Goal: Information Seeking & Learning: Find specific page/section

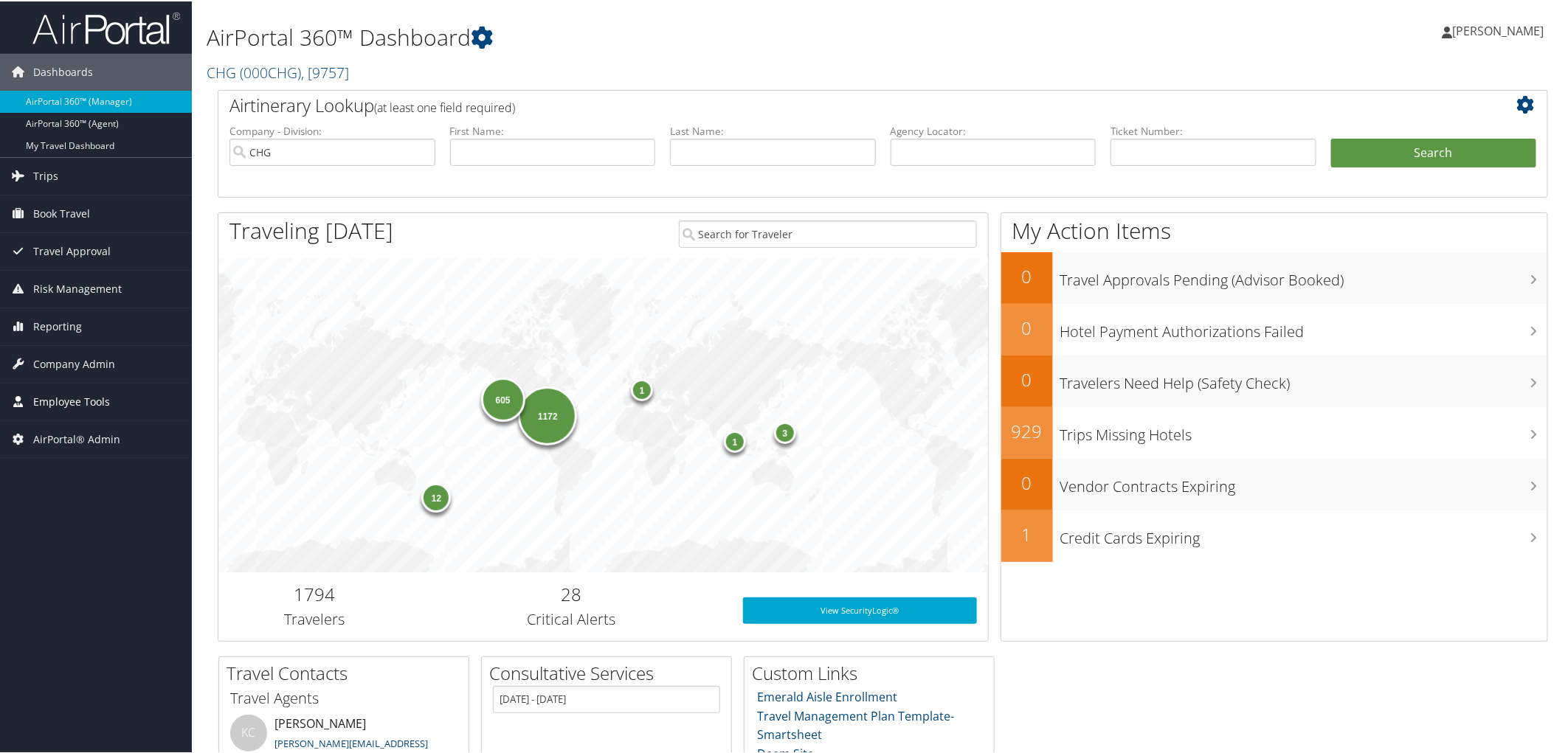
click at [89, 396] on span "Employee Tools" at bounding box center [72, 401] width 77 height 37
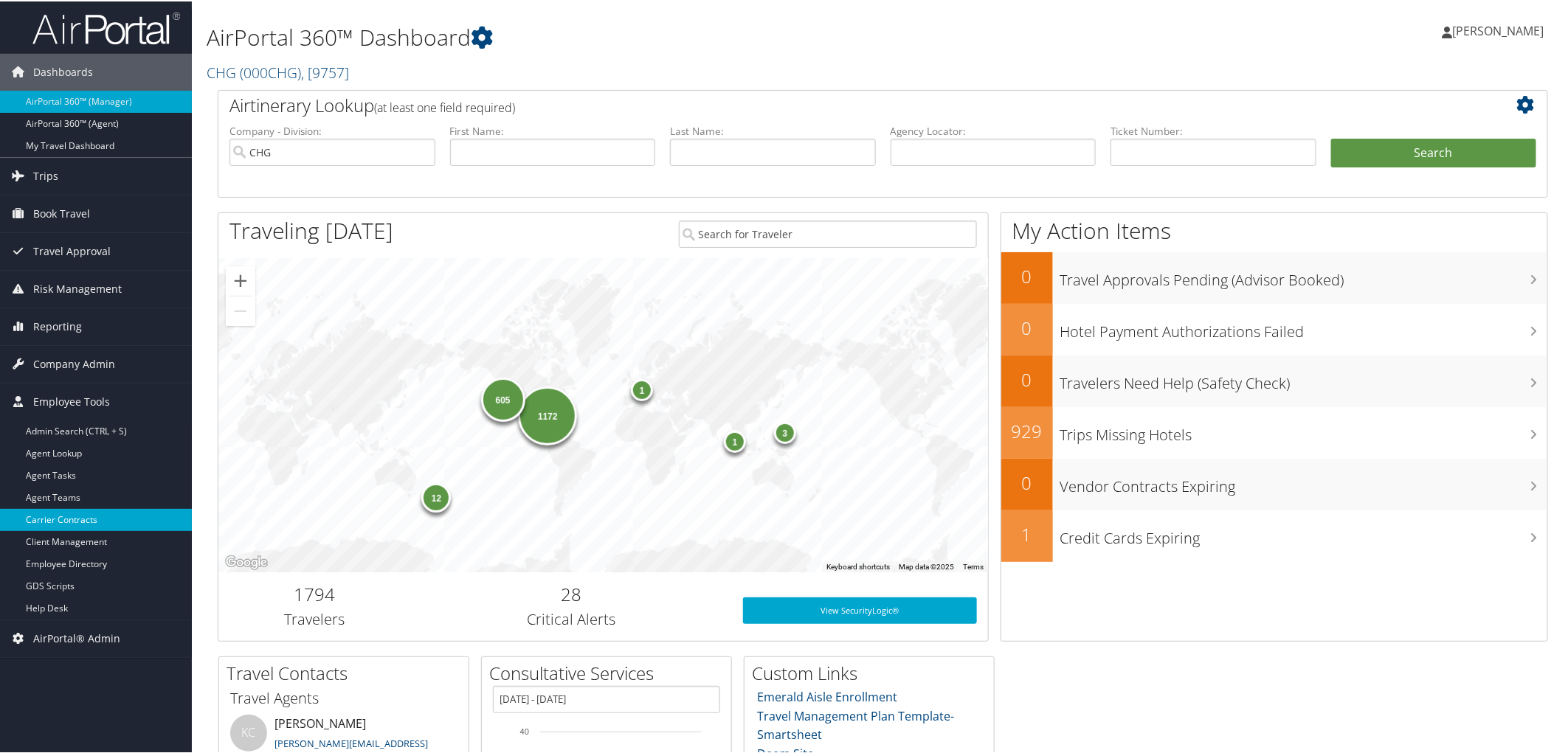
click at [78, 521] on link "Carrier Contracts" at bounding box center [96, 518] width 192 height 22
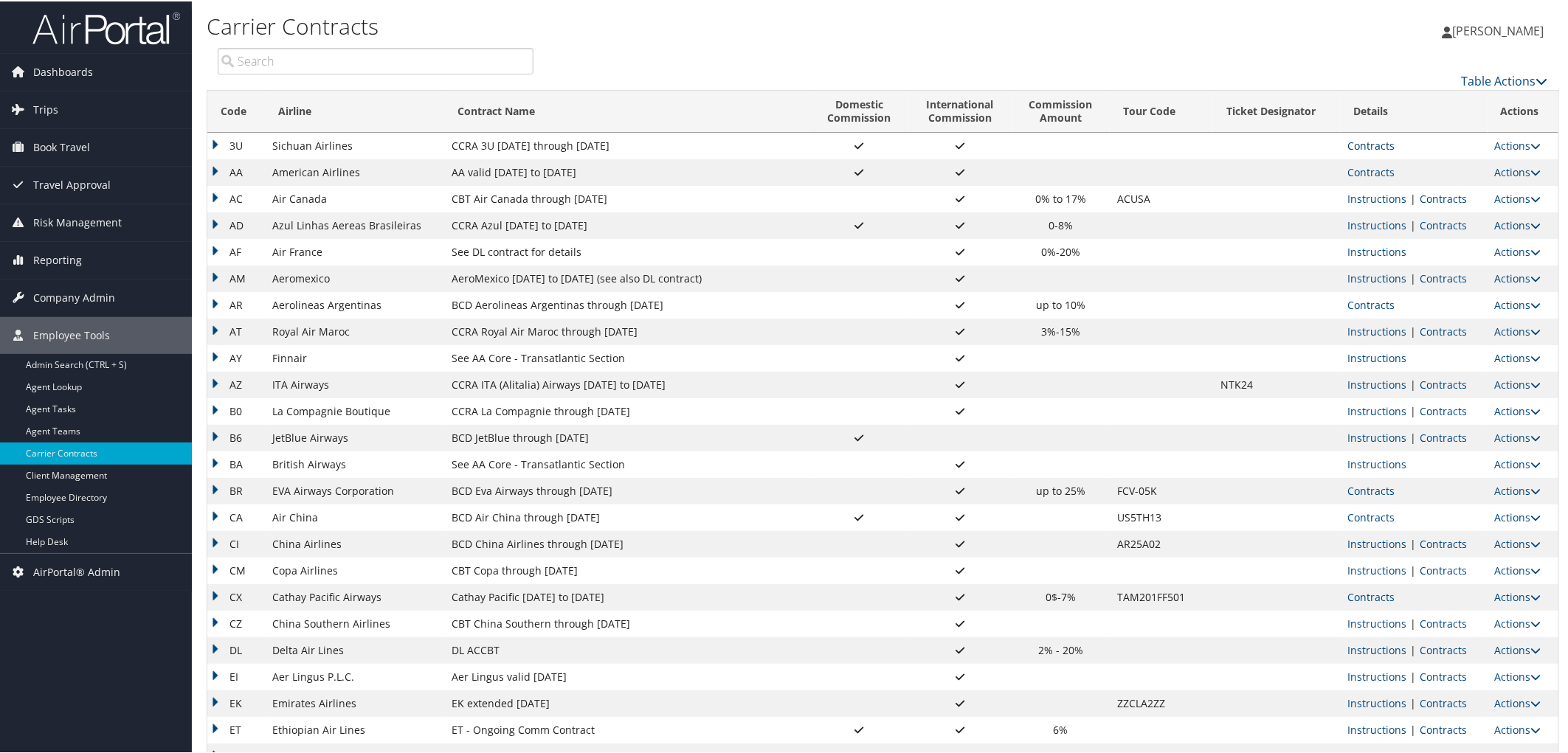
click at [1361, 149] on link "Contracts" at bounding box center [1371, 144] width 47 height 14
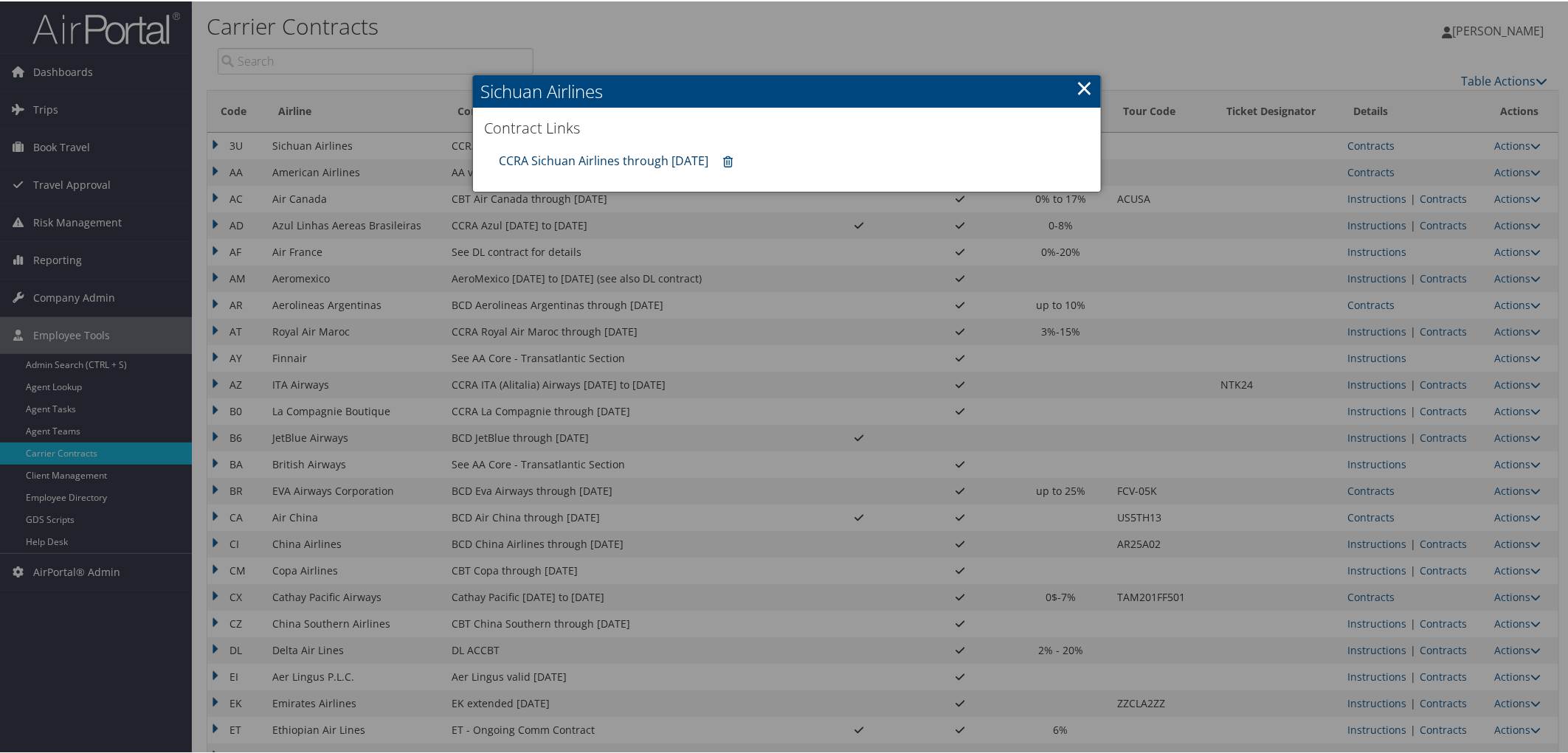
click at [627, 156] on link "CCRA Sichuan Airlines through [DATE]" at bounding box center [604, 159] width 210 height 16
click at [1353, 167] on div at bounding box center [786, 376] width 1574 height 753
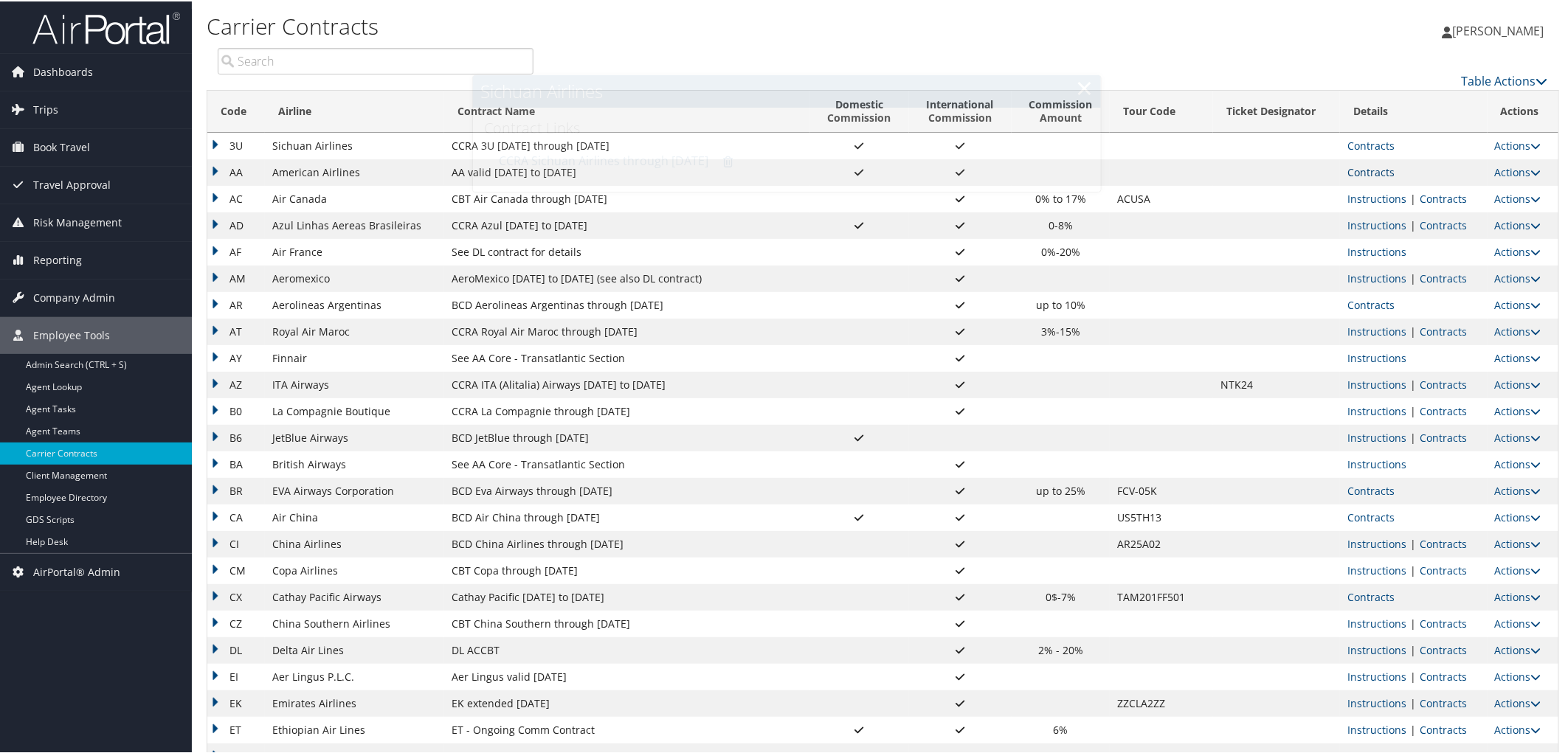
click at [1360, 171] on link "Contracts" at bounding box center [1371, 171] width 47 height 14
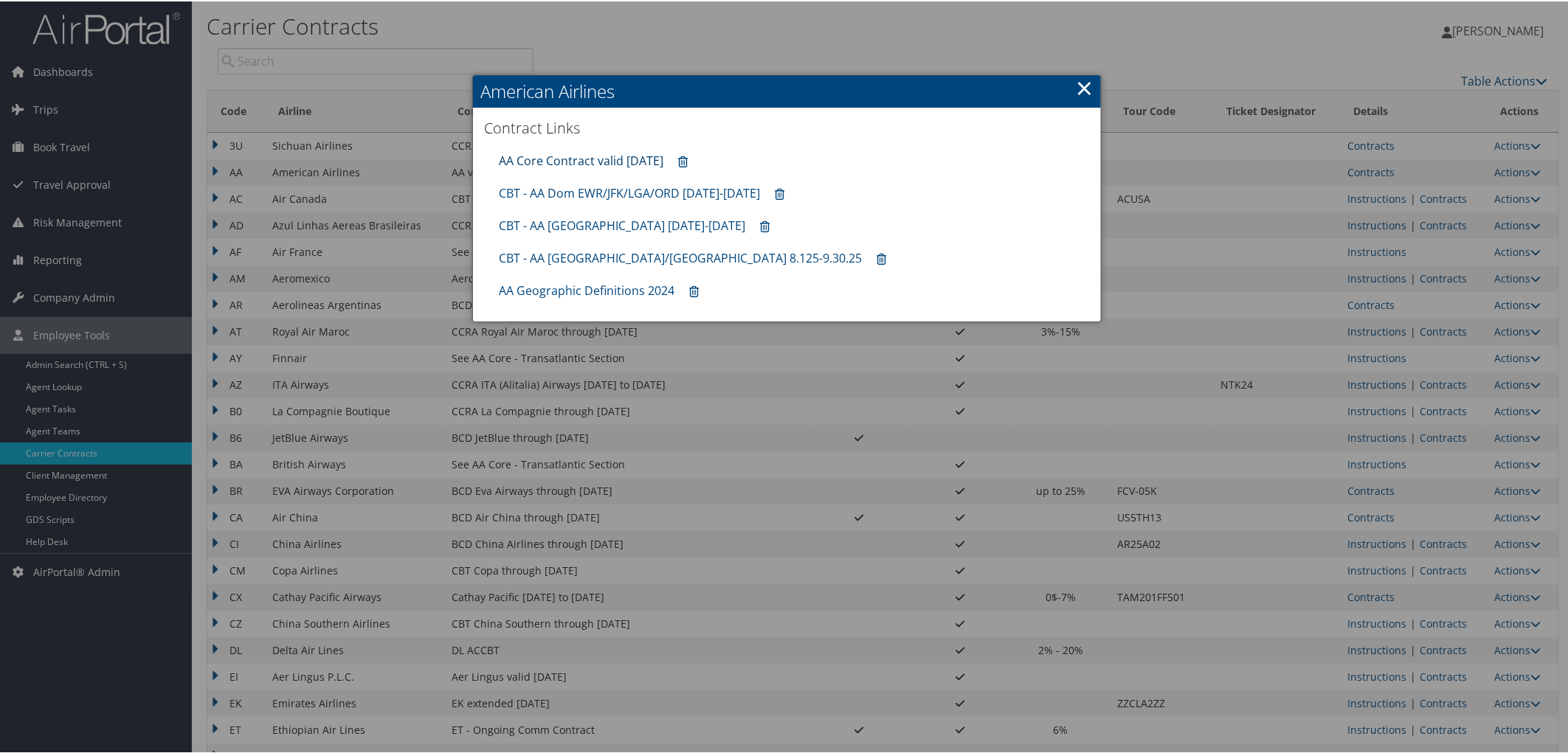
click at [569, 158] on link "AA Core Contract valid [DATE]" at bounding box center [582, 159] width 165 height 16
click at [352, 326] on div at bounding box center [786, 376] width 1574 height 753
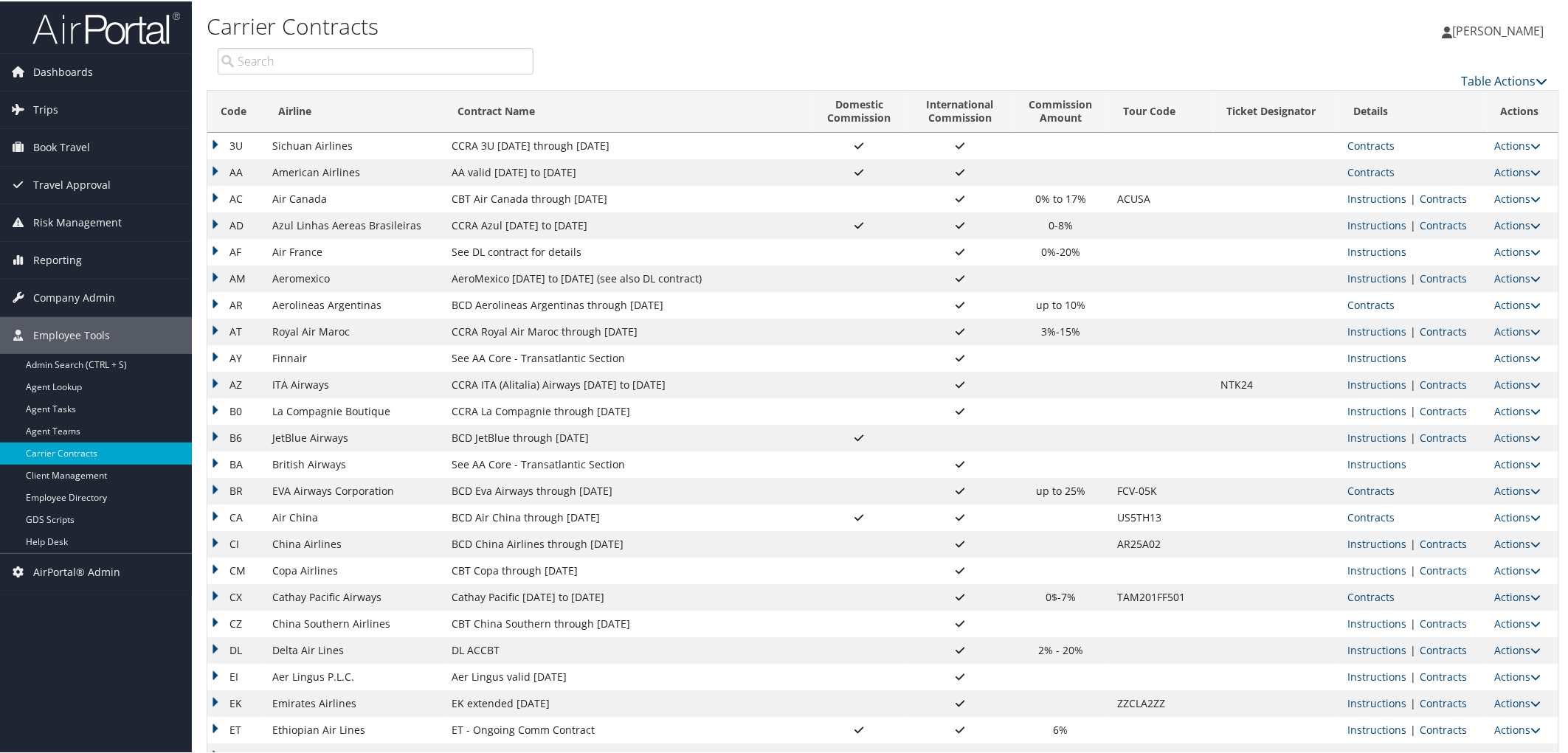
click at [1420, 329] on link "Contracts" at bounding box center [1443, 330] width 47 height 14
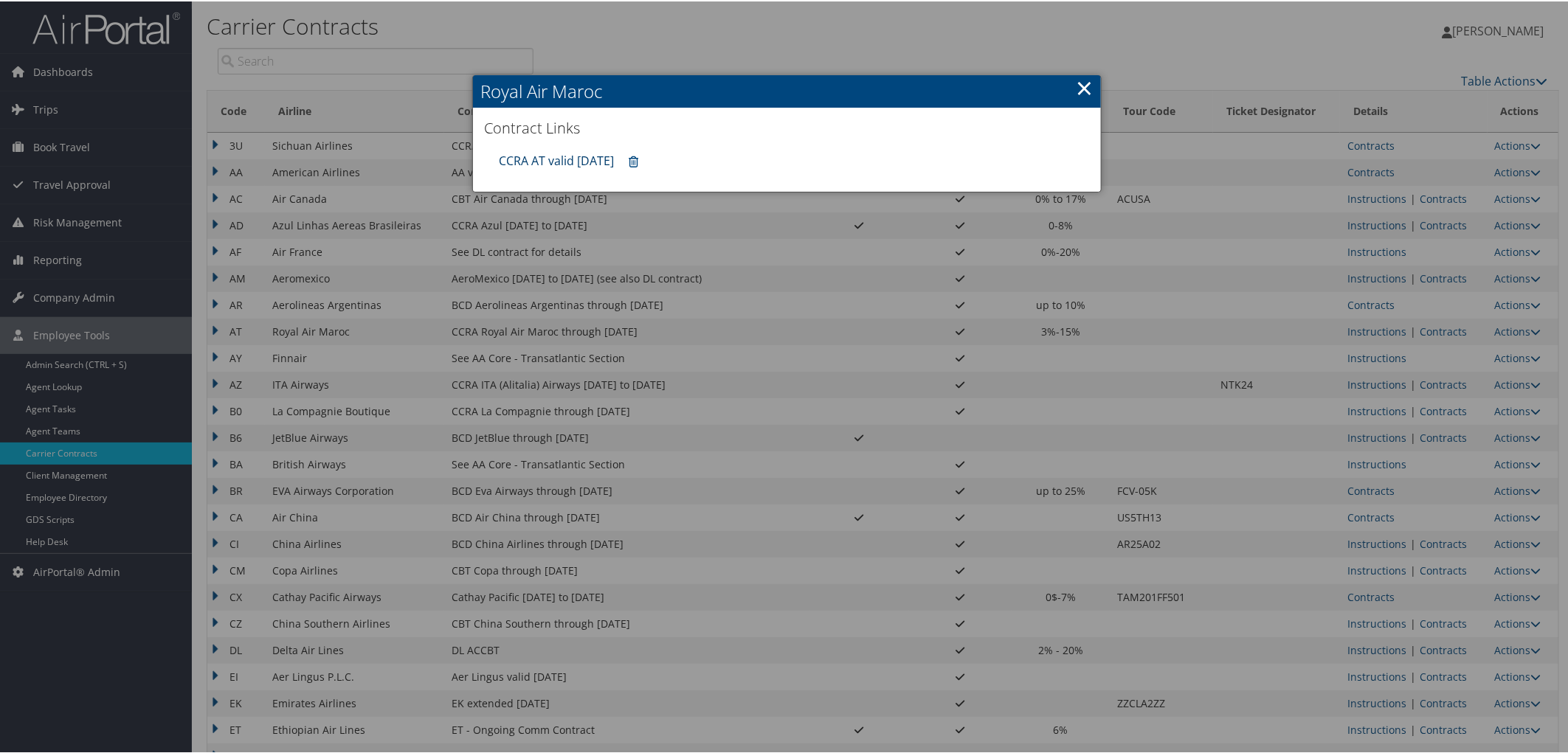
click at [536, 160] on link "CCRA AT valid [DATE]" at bounding box center [557, 159] width 115 height 16
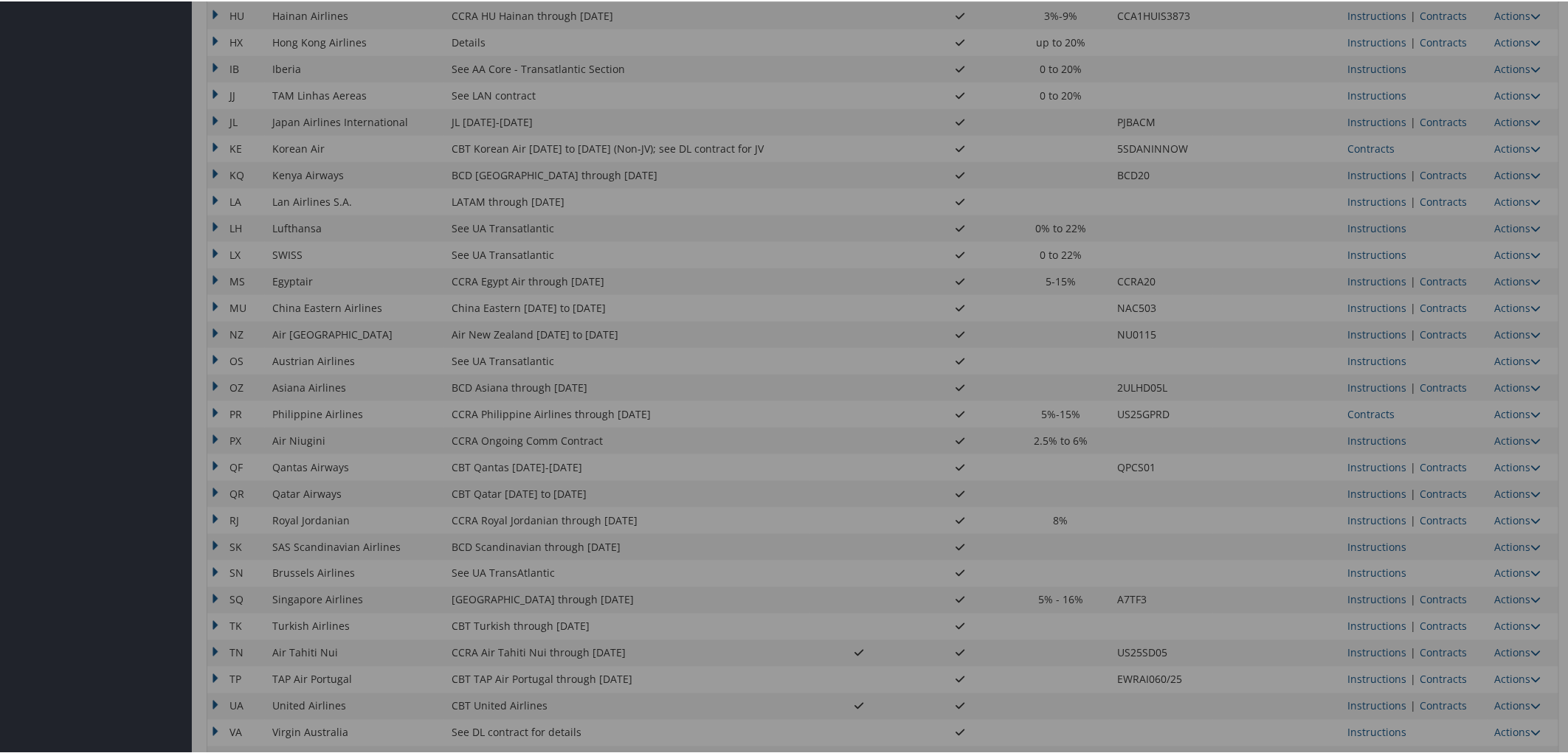
scroll to position [934, 0]
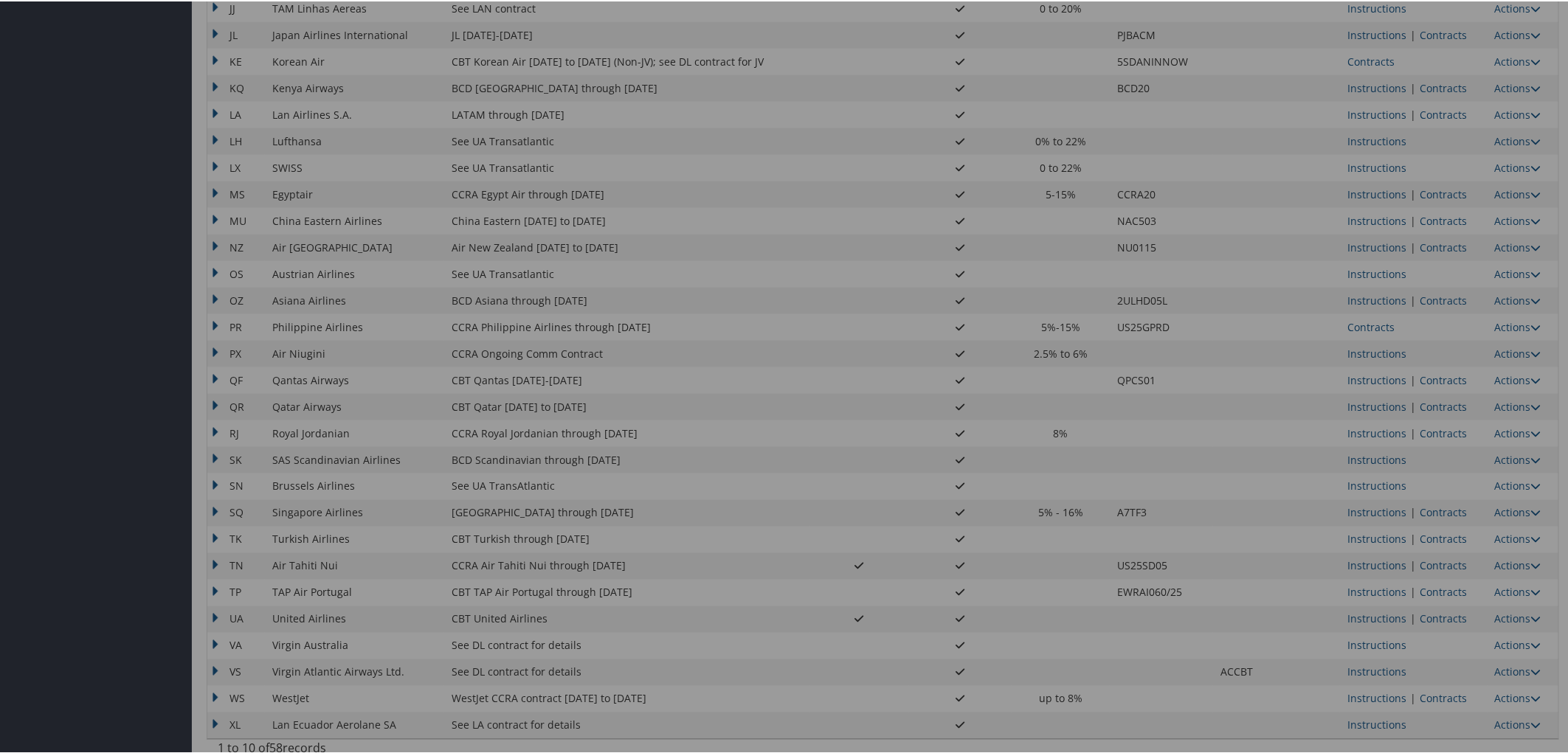
click at [1432, 533] on div at bounding box center [786, 376] width 1574 height 753
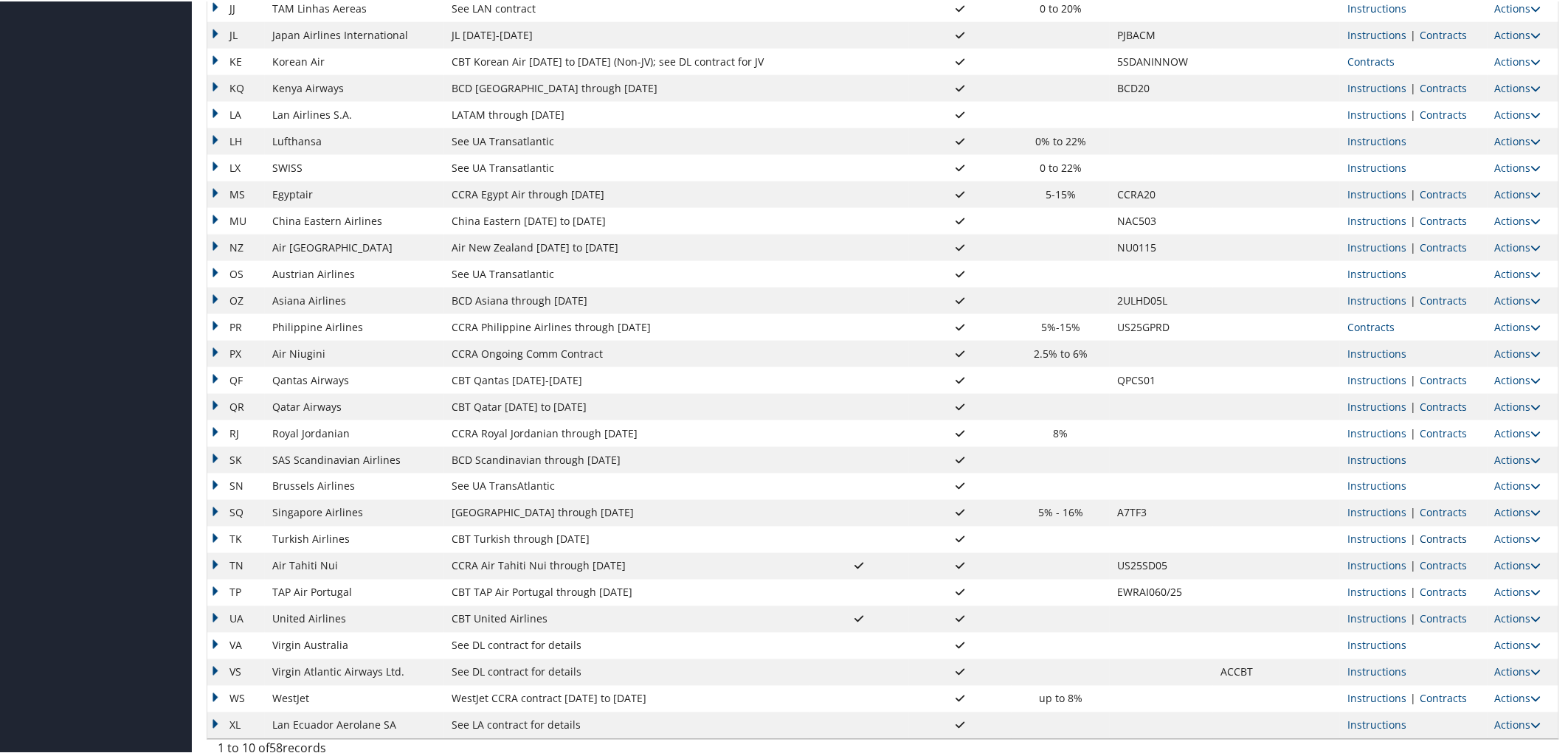
click at [1436, 533] on link "Contracts" at bounding box center [1443, 538] width 47 height 14
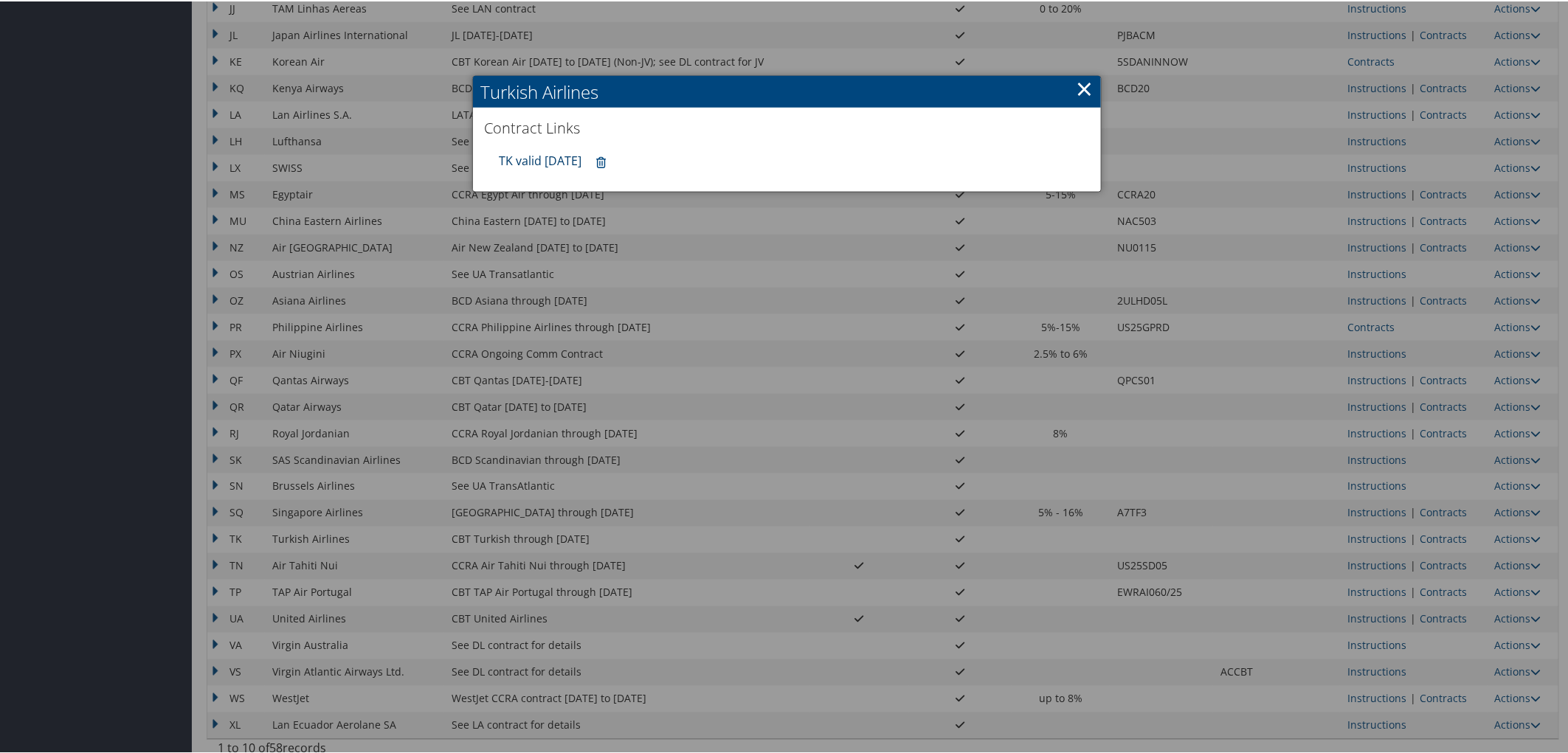
click at [557, 153] on link "TK valid [DATE]" at bounding box center [540, 159] width 82 height 16
click at [1449, 565] on div at bounding box center [786, 376] width 1574 height 753
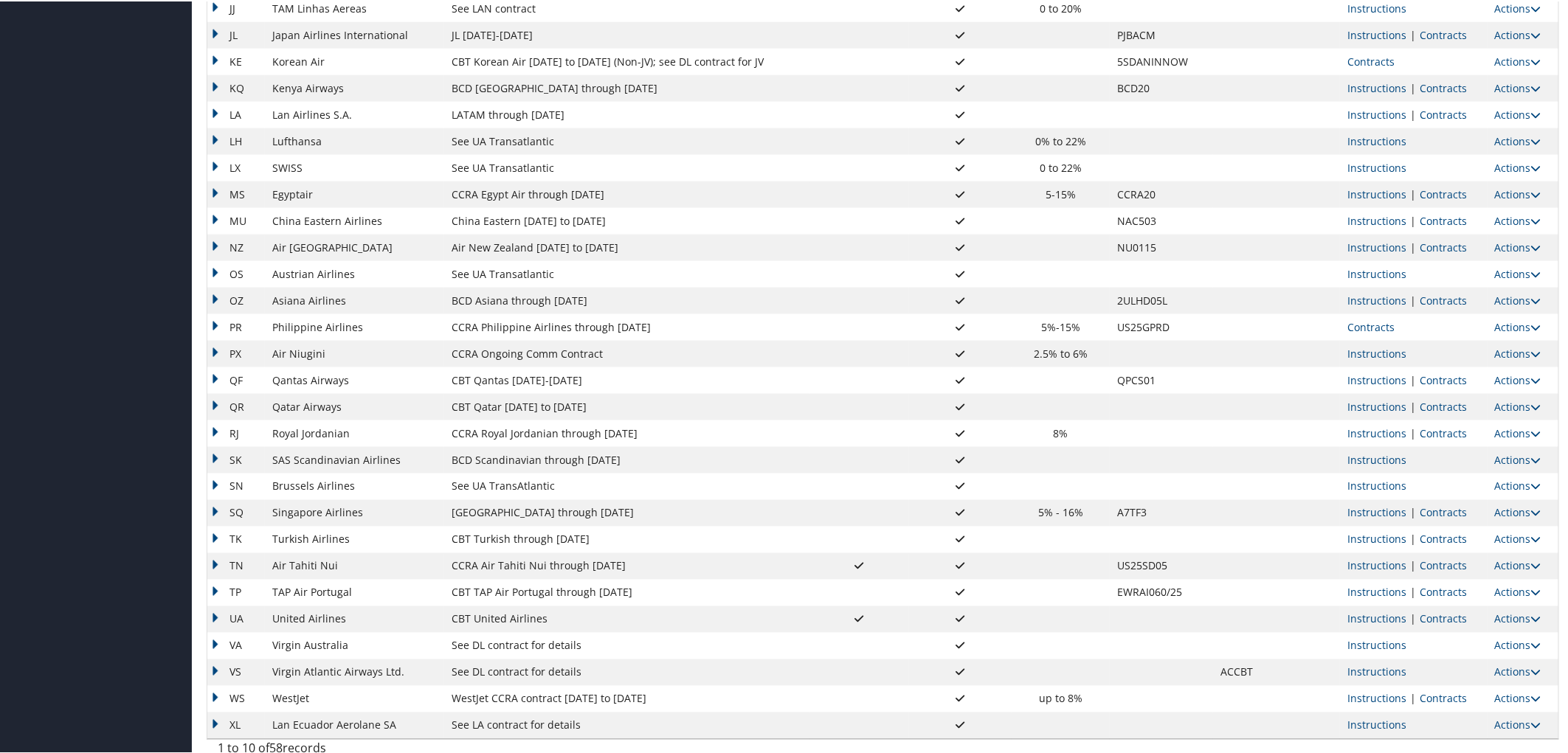
click at [1449, 565] on link "Contracts" at bounding box center [1443, 565] width 47 height 14
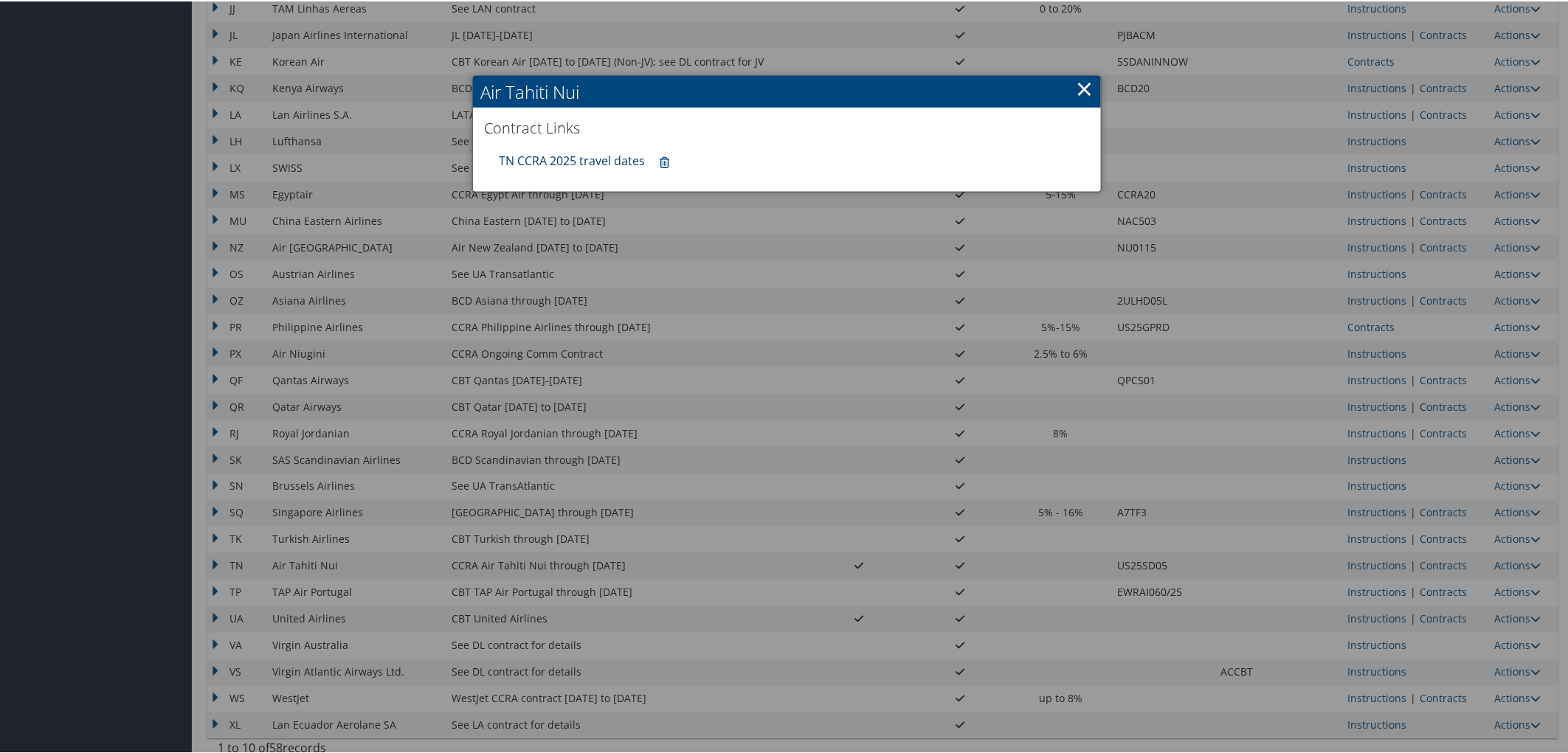
click at [576, 165] on link "TN CCRA 2025 travel dates" at bounding box center [572, 159] width 146 height 16
